Goal: Ask a question

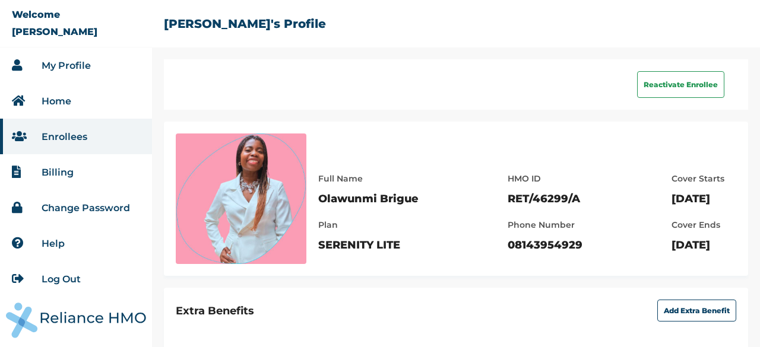
drag, startPoint x: 0, startPoint y: 0, endPoint x: 72, endPoint y: 65, distance: 97.2
click at [72, 65] on link "My Profile" at bounding box center [66, 65] width 49 height 11
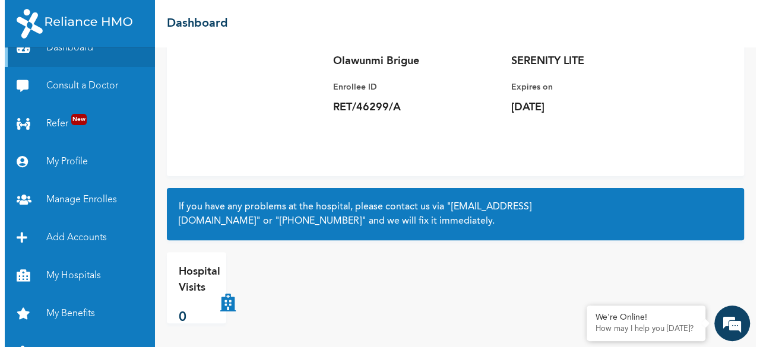
scroll to position [42, 0]
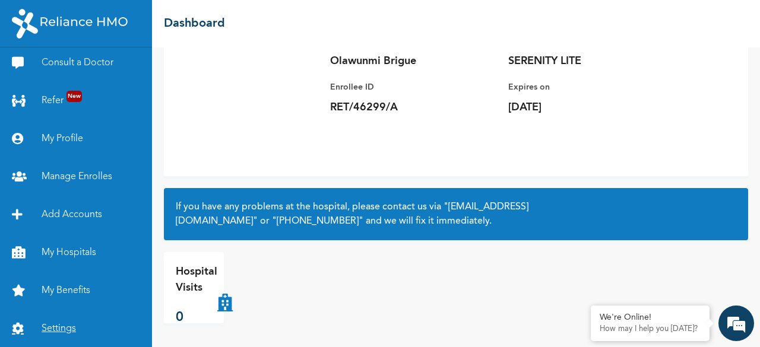
click at [37, 331] on link "Settings" at bounding box center [76, 329] width 152 height 38
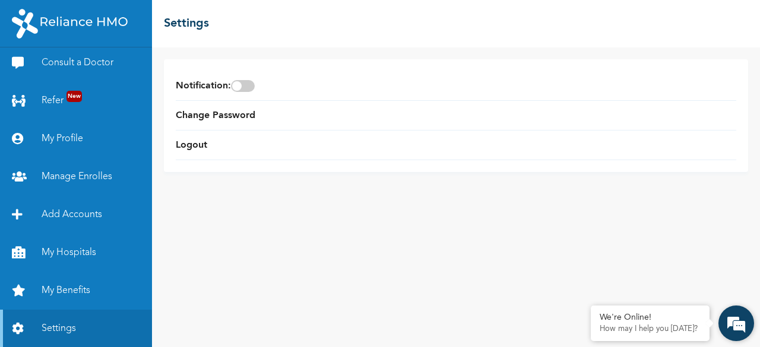
click at [748, 320] on em at bounding box center [736, 324] width 32 height 32
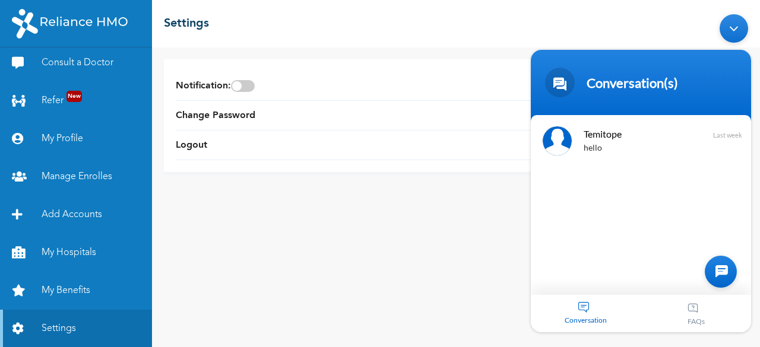
click at [729, 267] on div at bounding box center [721, 272] width 32 height 32
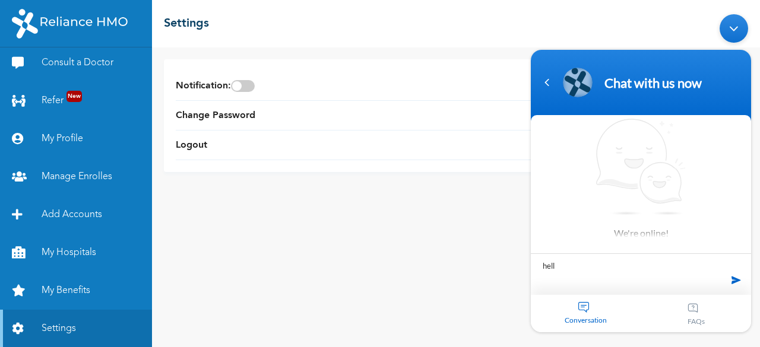
type textarea "hello"
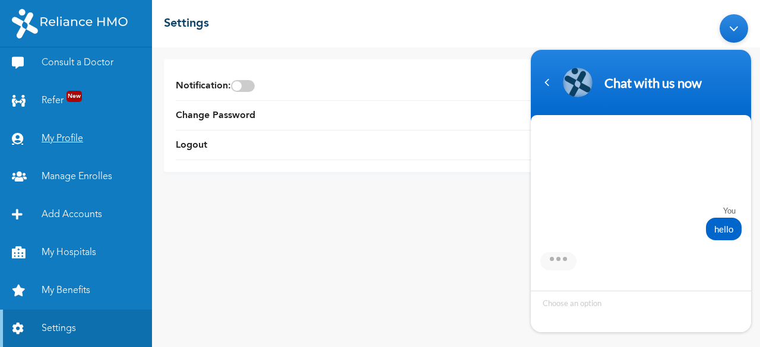
click at [92, 147] on link "My Profile" at bounding box center [76, 139] width 152 height 38
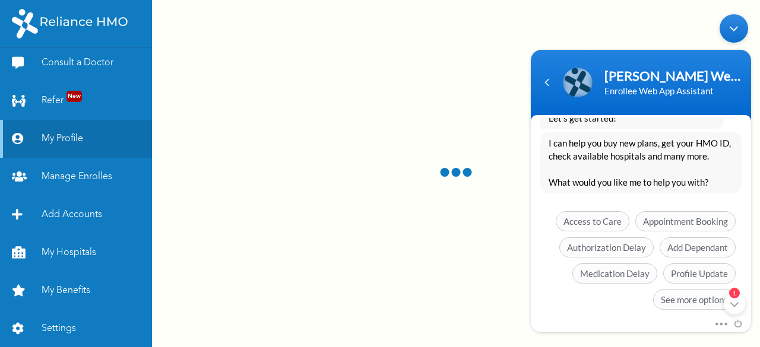
scroll to position [341, 0]
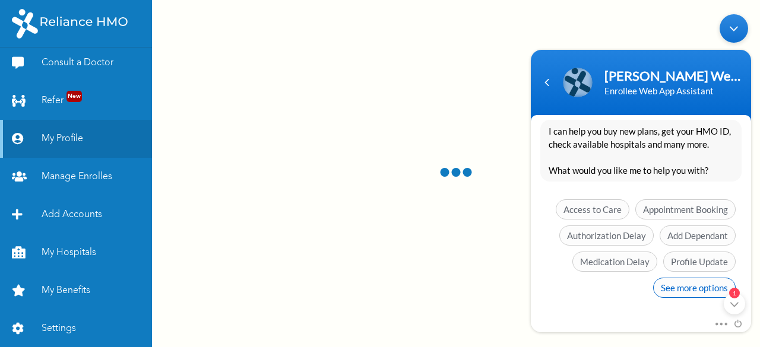
click at [679, 290] on span "See more options" at bounding box center [694, 288] width 83 height 20
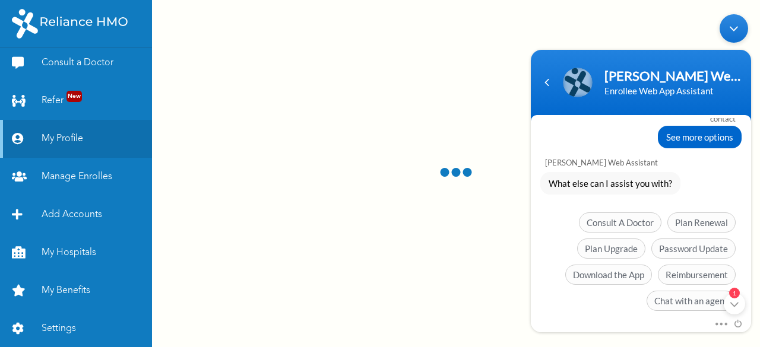
scroll to position [428, 0]
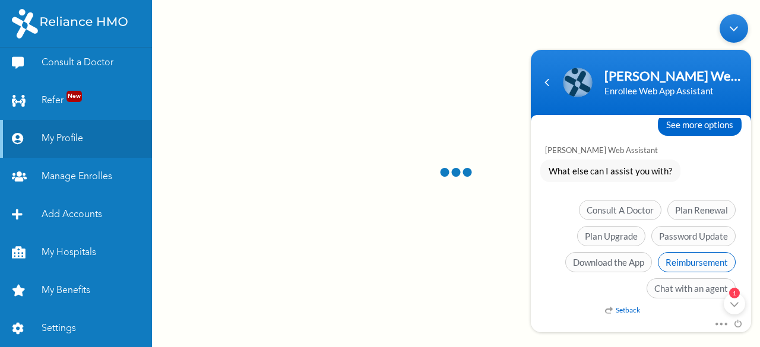
click at [693, 252] on span "Reimbursement" at bounding box center [697, 262] width 78 height 20
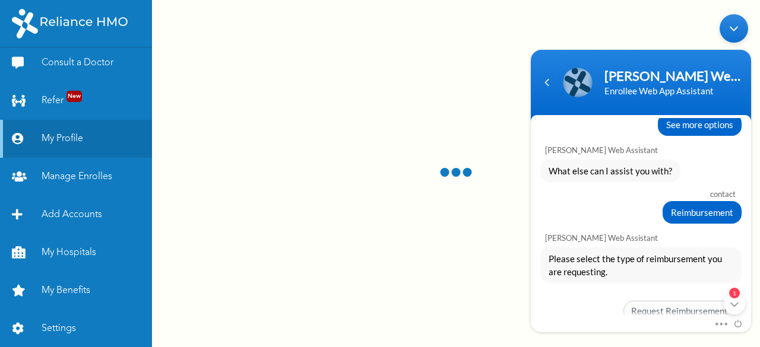
click at [748, 262] on div "Please select the type of reimbursement you are requesting. Setback Request Rei…" at bounding box center [641, 301] width 220 height 106
drag, startPoint x: 748, startPoint y: 262, endPoint x: 746, endPoint y: 303, distance: 41.0
click at [746, 303] on div "Please select the type of reimbursement you are requesting. Setback Request Rei…" at bounding box center [641, 301] width 220 height 106
click at [736, 308] on div "1" at bounding box center [734, 303] width 21 height 21
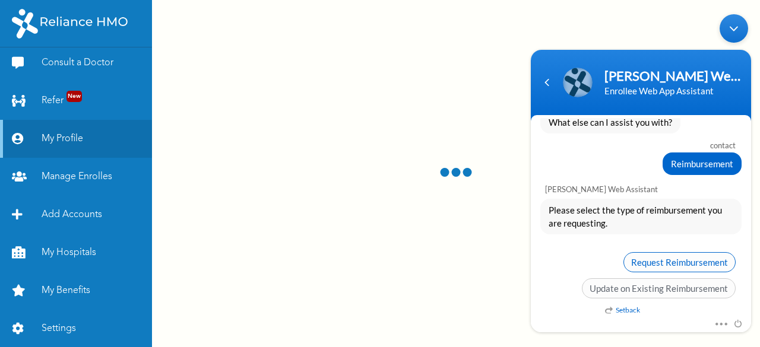
click at [670, 264] on span "Request Reimbursement" at bounding box center [680, 262] width 112 height 20
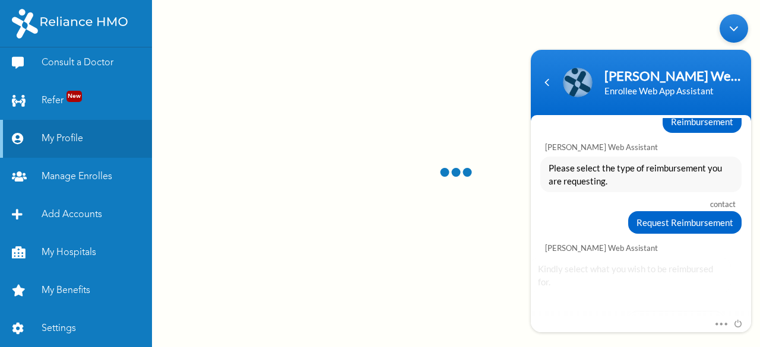
scroll to position [577, 0]
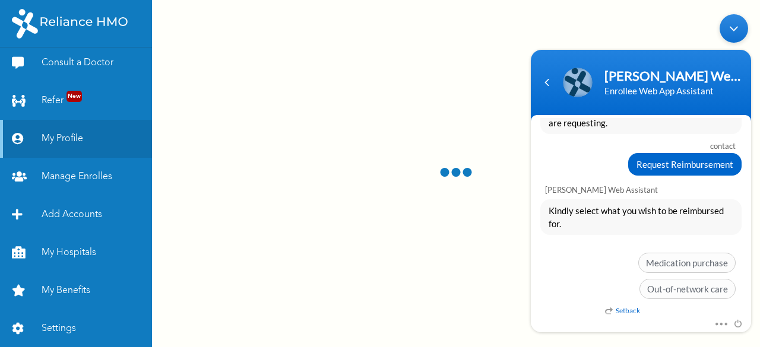
drag, startPoint x: 748, startPoint y: 281, endPoint x: 748, endPoint y: 292, distance: 11.3
click at [748, 292] on div "Kindly select what you wish to be reimbursed for. Setback Medication purchase O…" at bounding box center [641, 253] width 220 height 106
click at [625, 308] on em "Setback" at bounding box center [622, 310] width 35 height 9
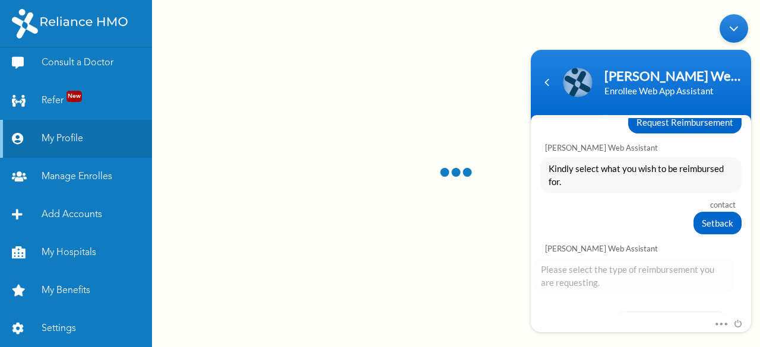
scroll to position [677, 0]
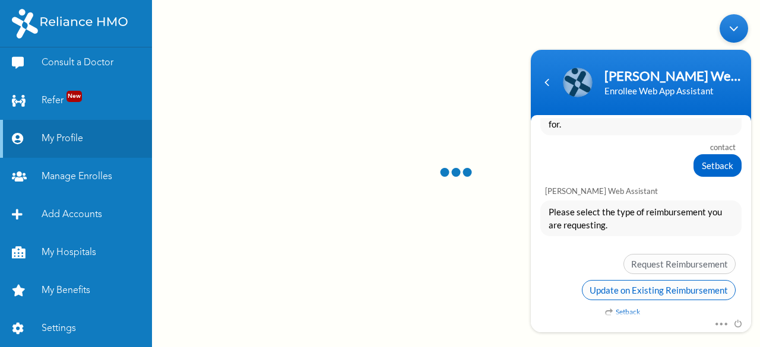
click at [626, 287] on span "Update on Existing Reimbursement" at bounding box center [659, 290] width 154 height 20
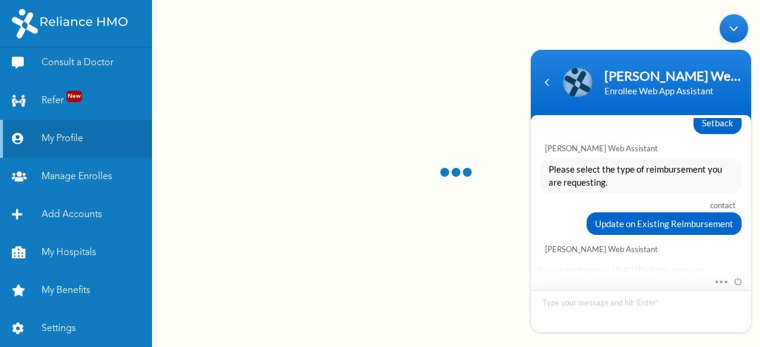
scroll to position [790, 0]
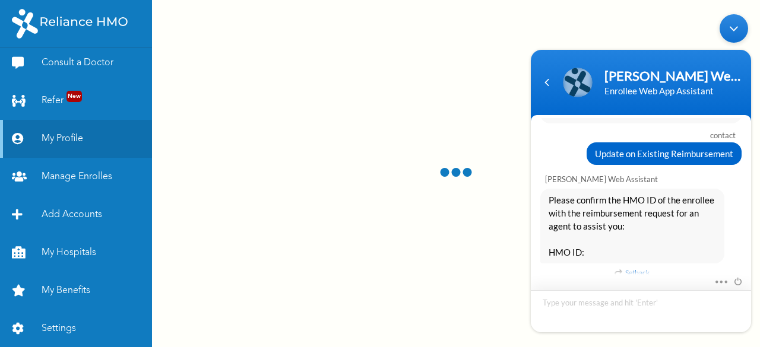
click at [586, 305] on textarea "Type your message and hit 'Enter'" at bounding box center [641, 311] width 220 height 42
type textarea "I will like to chat with a rep"
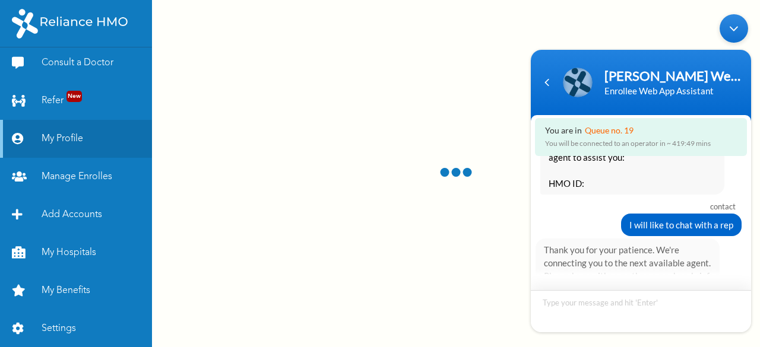
scroll to position [947, 0]
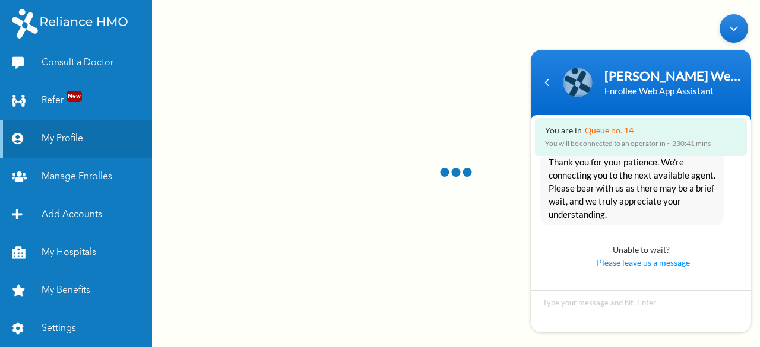
click at [435, 125] on div at bounding box center [456, 173] width 608 height 347
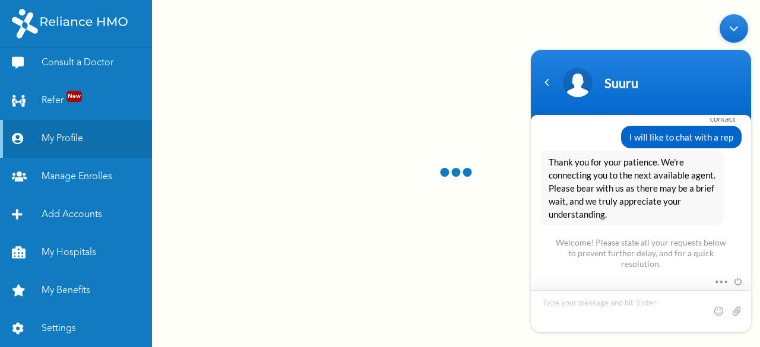
scroll to position [1137, 0]
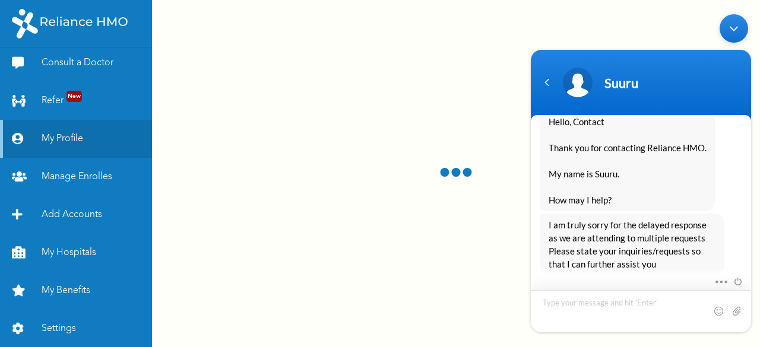
click at [597, 308] on textarea "Type your message and hit 'Enter'" at bounding box center [641, 311] width 220 height 42
type textarea "hello"
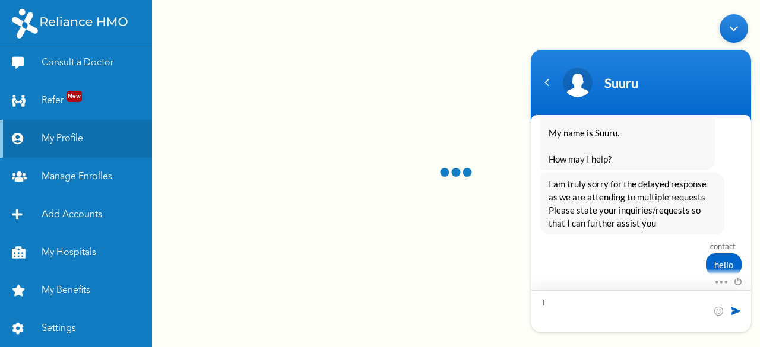
type textarea "I"
drag, startPoint x: 613, startPoint y: 319, endPoint x: 542, endPoint y: 304, distance: 72.9
click at [542, 304] on textarea "I had requested a refund of a payment plan sent to the previo" at bounding box center [641, 311] width 220 height 42
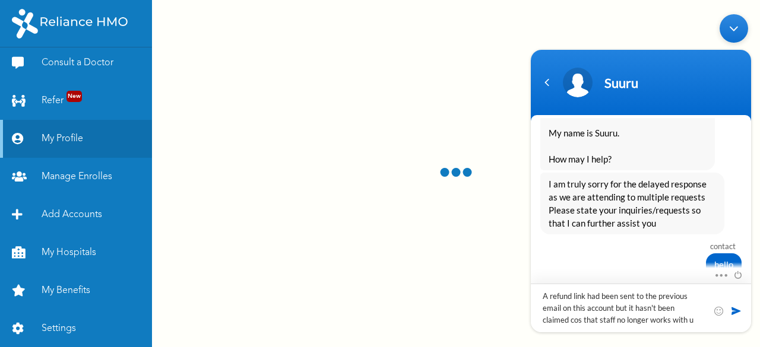
type textarea "A refund link had been sent to the previous email on this account but it hasn't…"
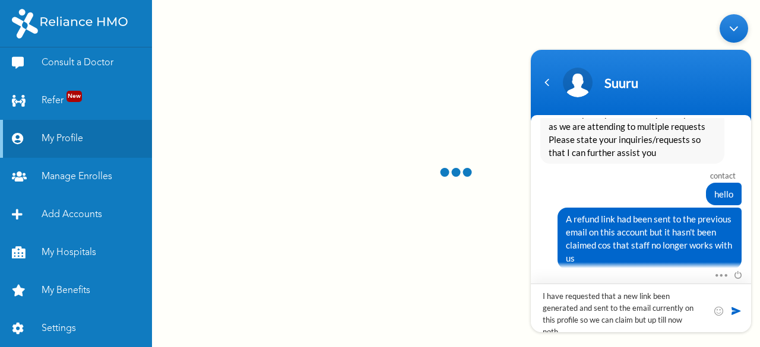
scroll to position [1260, 0]
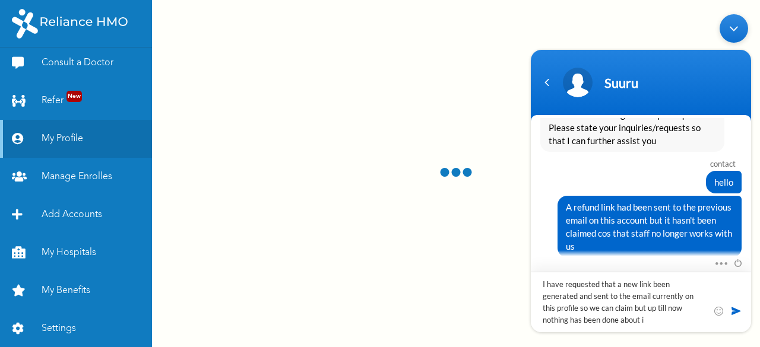
type textarea "I have requested that a new link been generated and sent to the email currently…"
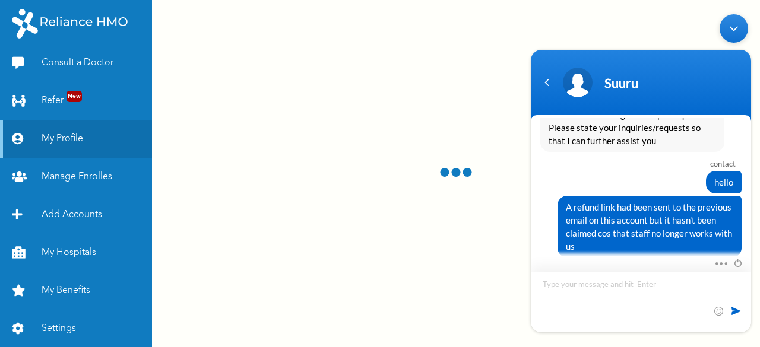
scroll to position [1306, 0]
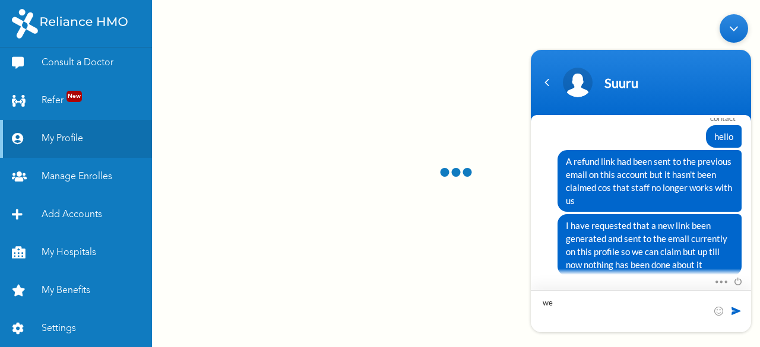
type textarea "w"
type textarea "still yet to get an email"
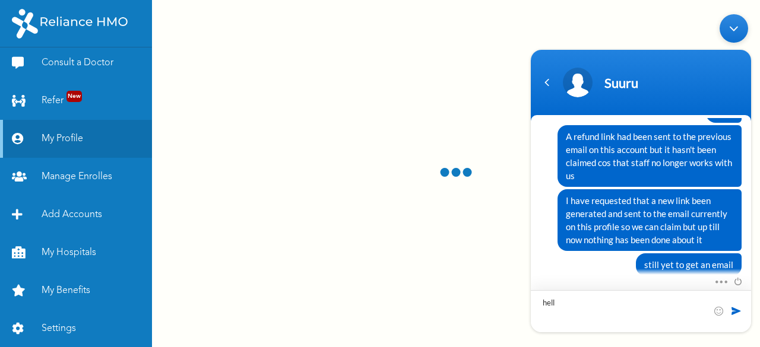
type textarea "hello"
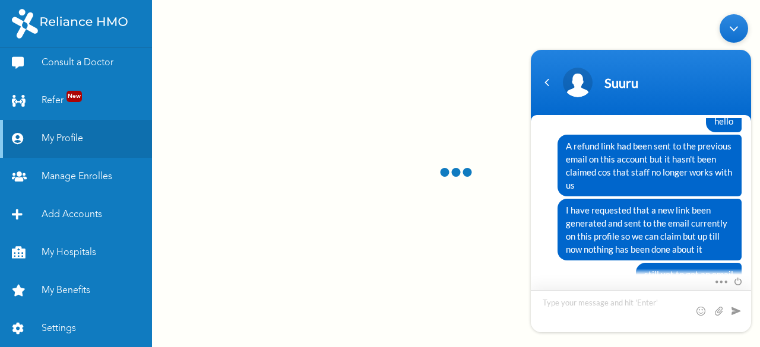
scroll to position [1355, 0]
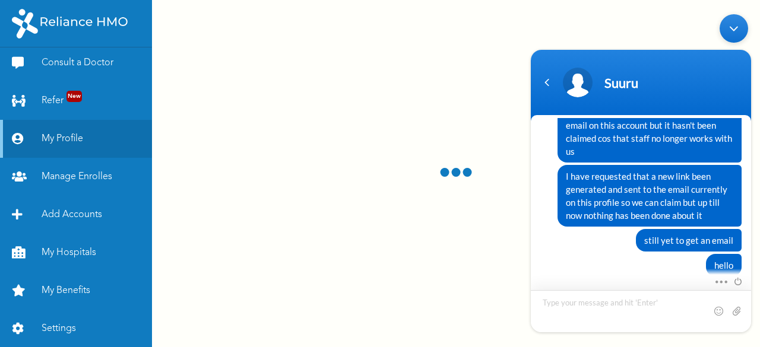
click at [684, 306] on textarea "Type your message and hit 'Enter'" at bounding box center [641, 311] width 220 height 42
type textarea "hello"
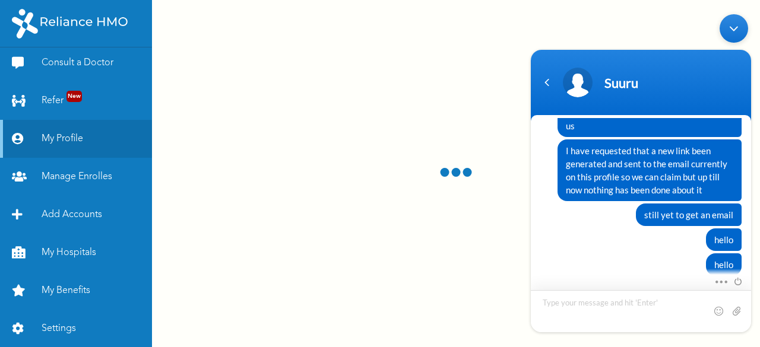
click at [599, 324] on textarea "Type your message and hit 'Enter'" at bounding box center [641, 311] width 220 height 42
type textarea "helllloooooooooooo"
